Goal: Communication & Community: Answer question/provide support

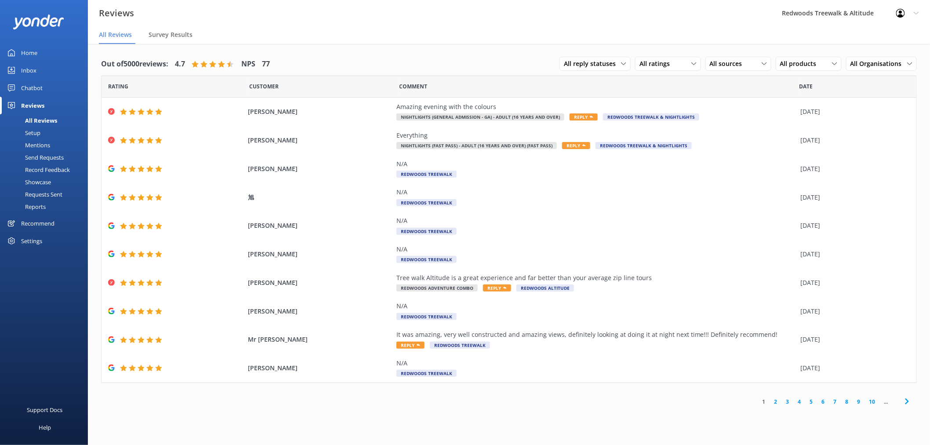
click at [52, 59] on link "Home" at bounding box center [44, 53] width 88 height 18
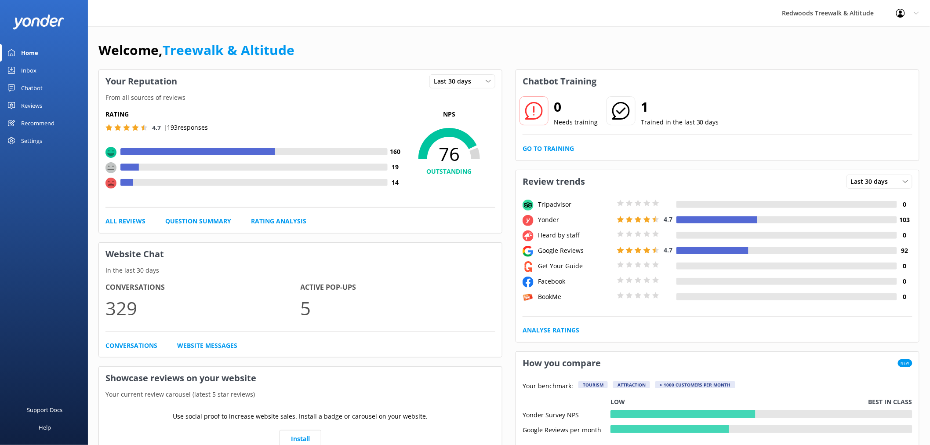
click at [36, 65] on link "Inbox" at bounding box center [44, 71] width 88 height 18
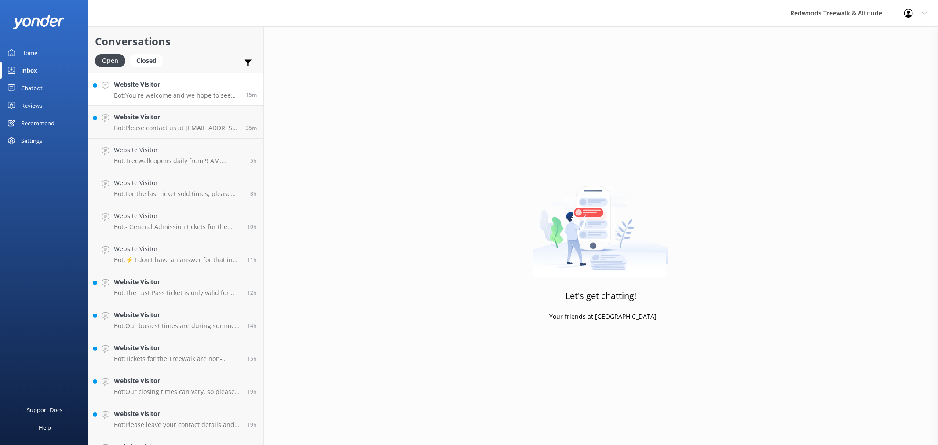
click at [153, 101] on link "Website Visitor Bot: You're welcome and we hope to see you at [GEOGRAPHIC_DATA]…" at bounding box center [175, 89] width 175 height 33
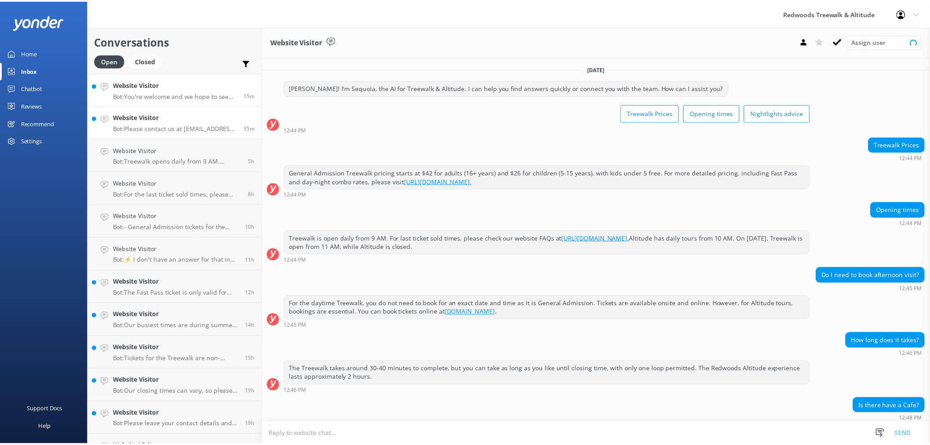
scroll to position [64, 0]
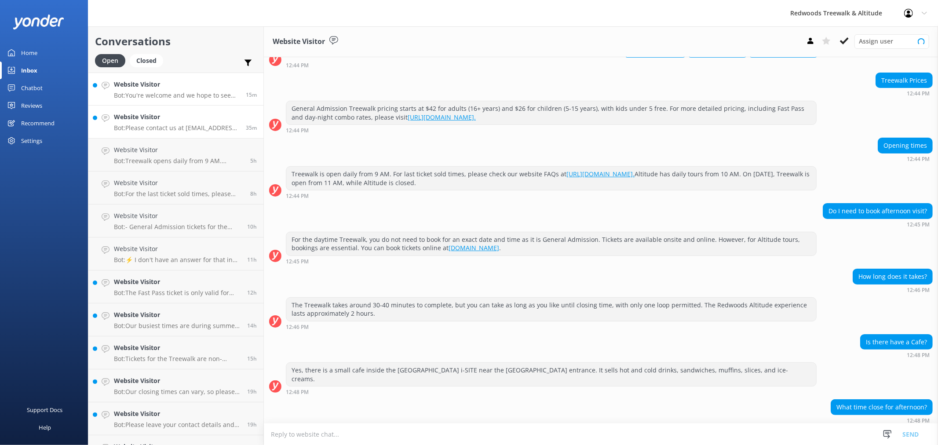
click at [150, 114] on h4 "Website Visitor" at bounding box center [176, 117] width 125 height 10
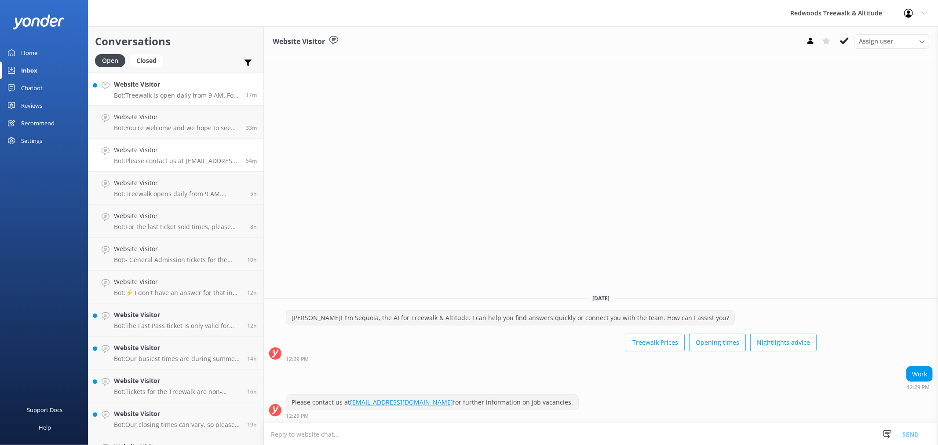
click at [134, 97] on p "Bot: Treewalk is open daily from 9 AM. For last ticket sold times, please check…" at bounding box center [176, 95] width 125 height 8
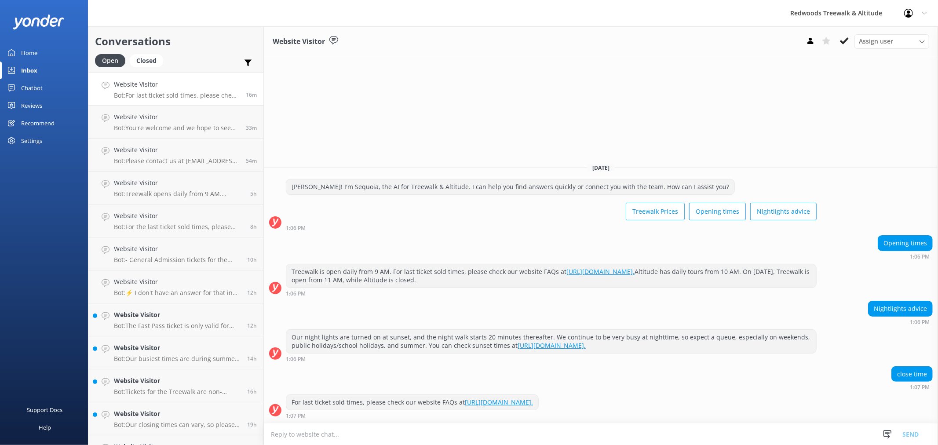
click at [60, 50] on link "Home" at bounding box center [44, 53] width 88 height 18
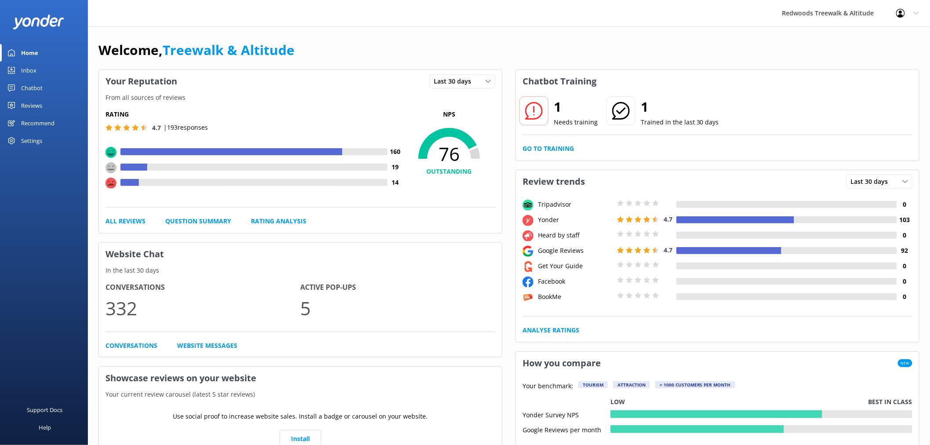
click at [531, 154] on div "1 Needs training 1 Trained in the last 30 days Go to Training" at bounding box center [717, 127] width 403 height 68
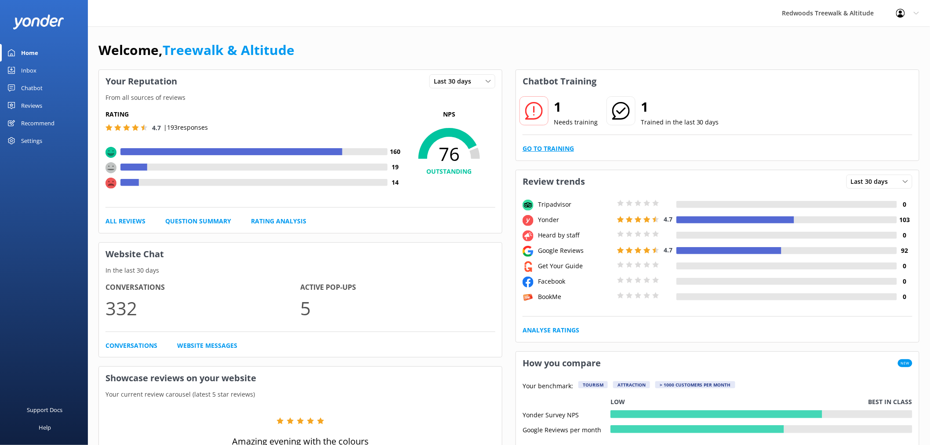
click at [531, 150] on link "Go to Training" at bounding box center [548, 149] width 51 height 10
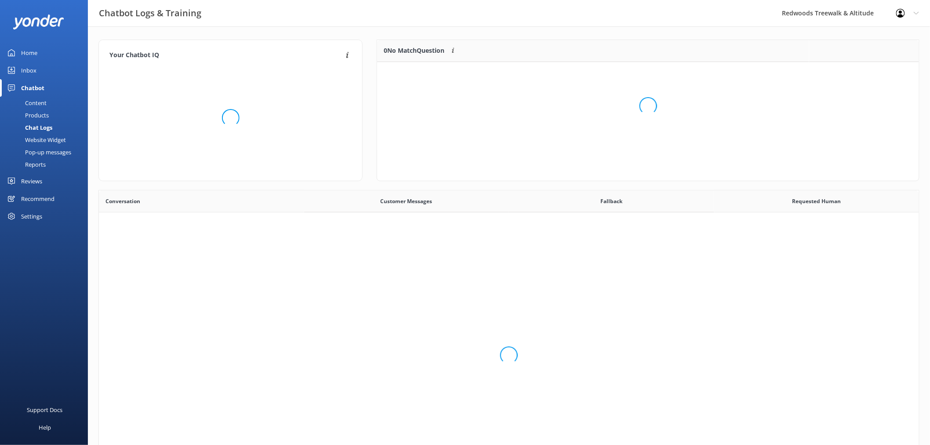
scroll to position [301, 814]
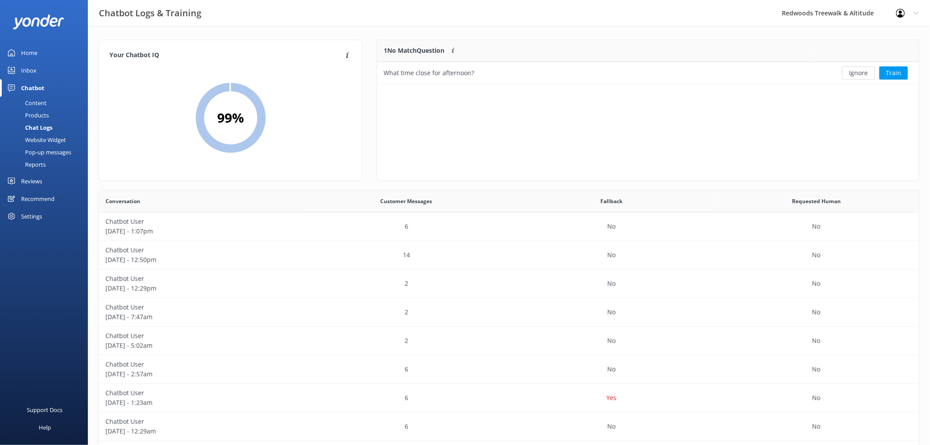
click at [33, 61] on div "Home" at bounding box center [29, 53] width 16 height 18
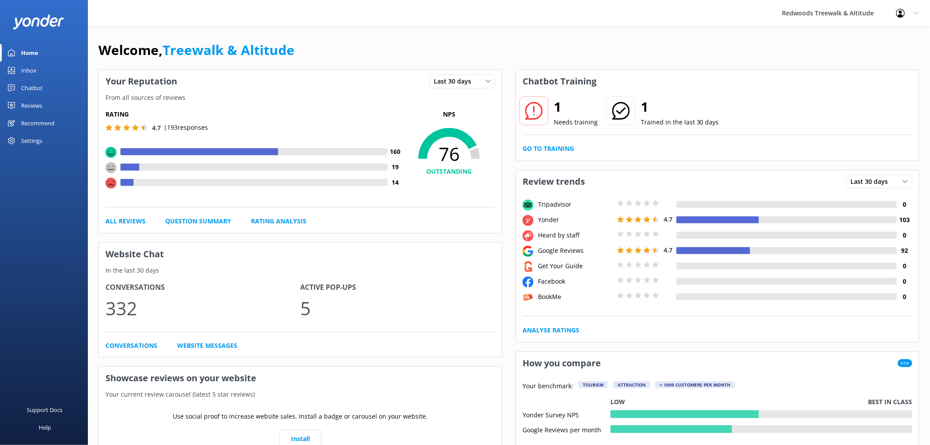
click at [29, 68] on div "Inbox" at bounding box center [28, 71] width 15 height 18
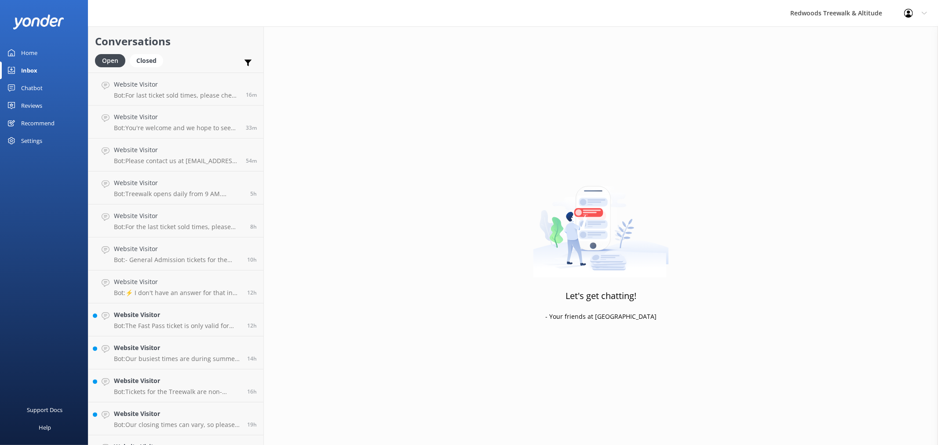
click at [31, 54] on div "Home" at bounding box center [29, 53] width 16 height 18
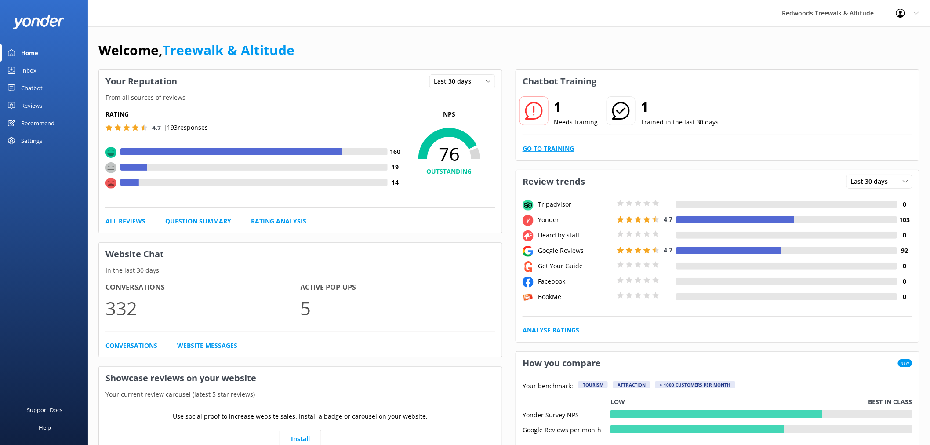
click at [566, 150] on link "Go to Training" at bounding box center [548, 149] width 51 height 10
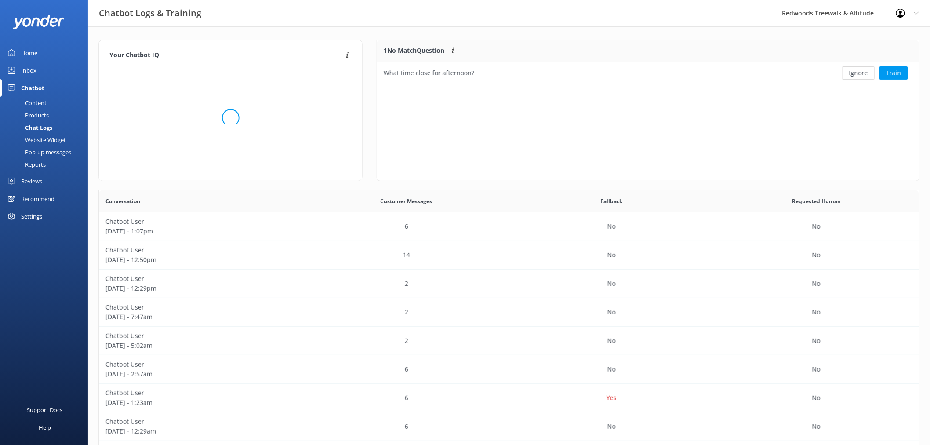
scroll to position [301, 814]
click at [852, 75] on button "Ignore" at bounding box center [859, 72] width 33 height 13
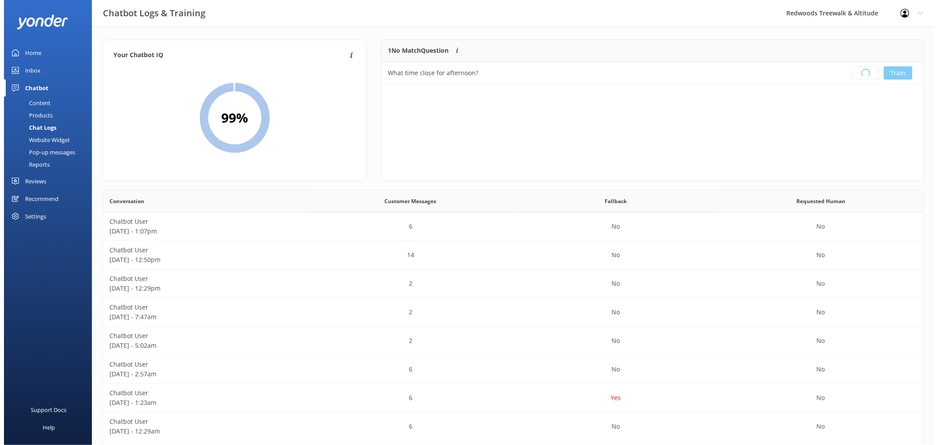
scroll to position [102, 534]
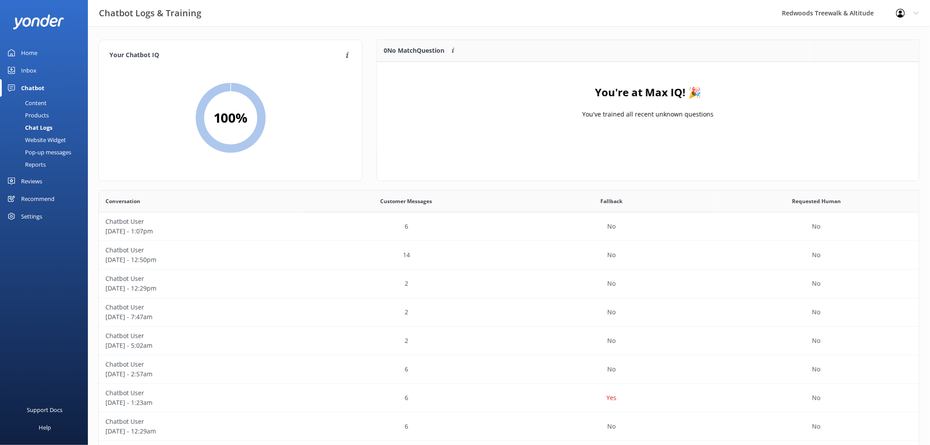
click at [43, 71] on link "Inbox" at bounding box center [44, 71] width 88 height 18
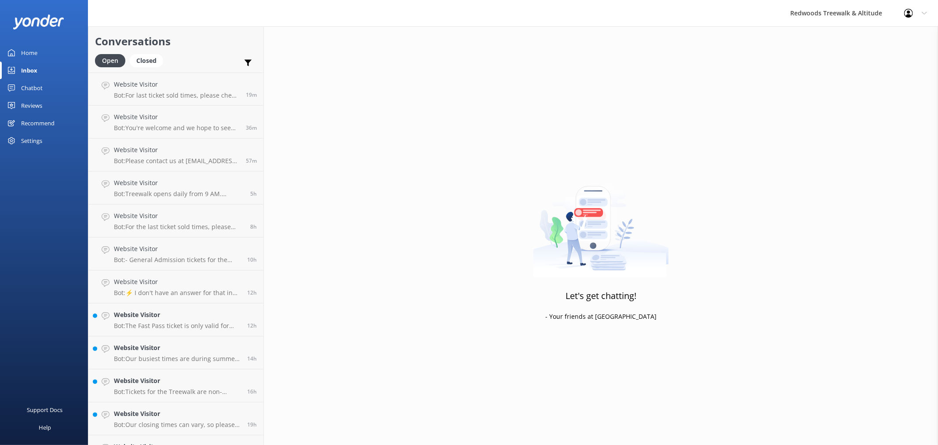
click at [41, 46] on link "Home" at bounding box center [44, 53] width 88 height 18
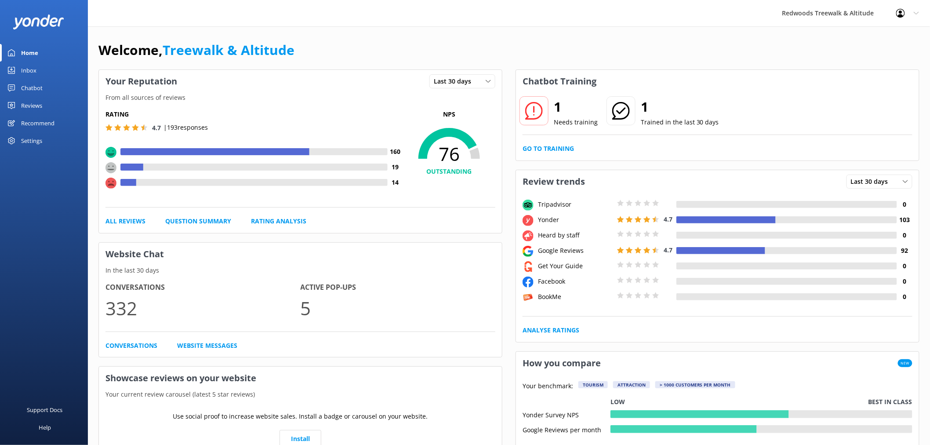
click at [41, 104] on div "Reviews" at bounding box center [31, 106] width 21 height 18
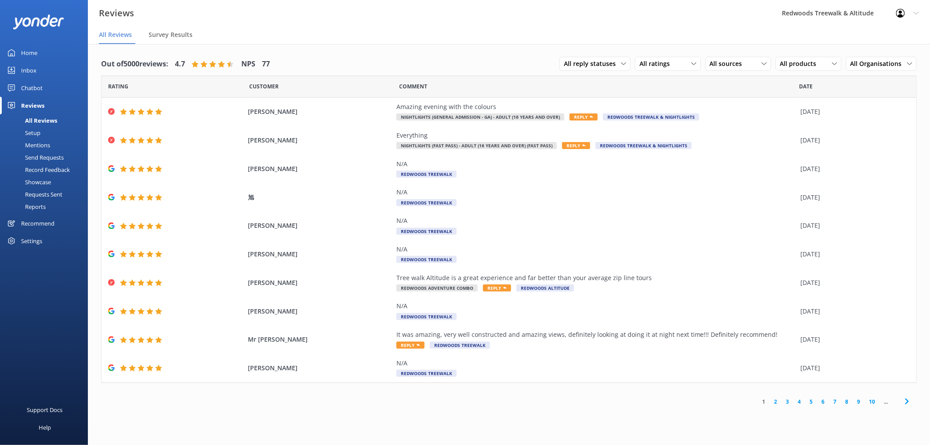
click at [27, 51] on div "Home" at bounding box center [29, 53] width 16 height 18
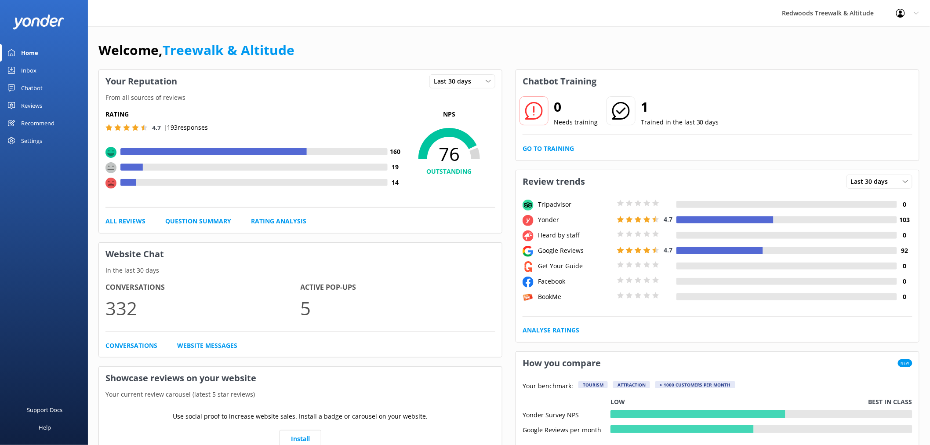
click at [32, 102] on div "Reviews" at bounding box center [31, 106] width 21 height 18
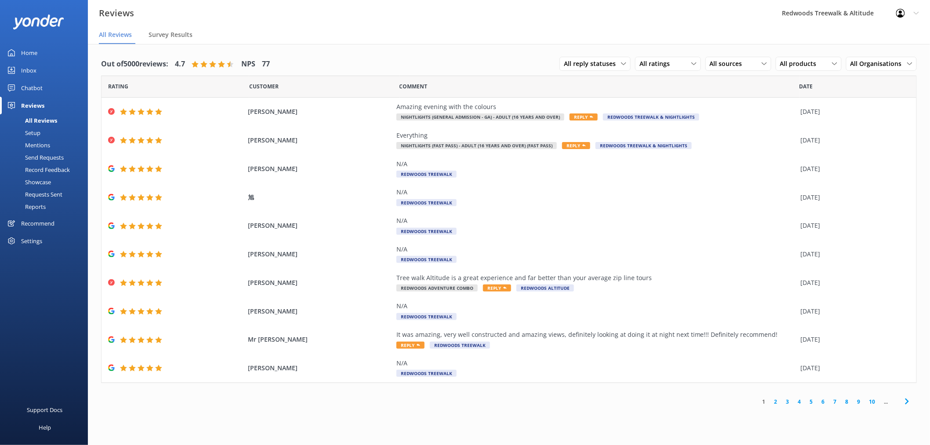
click at [42, 71] on link "Inbox" at bounding box center [44, 71] width 88 height 18
